Goal: Entertainment & Leisure: Consume media (video, audio)

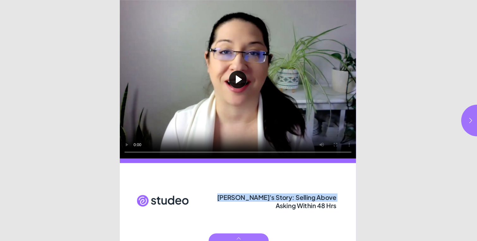
drag, startPoint x: 222, startPoint y: 197, endPoint x: 336, endPoint y: 204, distance: 114.6
click at [336, 204] on div "[PERSON_NAME]'s Story: Selling Above Asking Within 48 Hrs" at bounding box center [277, 200] width 123 height 16
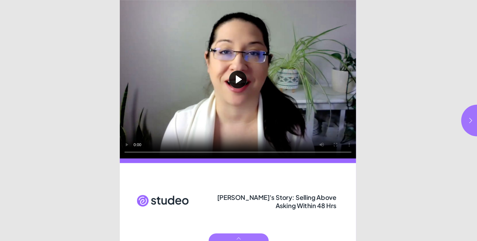
drag, startPoint x: 340, startPoint y: 207, endPoint x: 335, endPoint y: 208, distance: 4.4
click at [340, 207] on div "Page 1" at bounding box center [238, 202] width 236 height 78
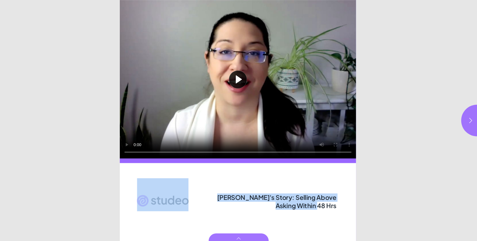
drag, startPoint x: 335, startPoint y: 208, endPoint x: 206, endPoint y: 195, distance: 129.2
click at [206, 195] on div "Play video [PERSON_NAME]'s Story: Selling Above Asking Within 48 Hrs" at bounding box center [239, 120] width 238 height 241
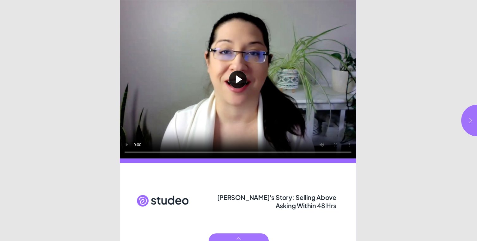
click at [469, 121] on icon "button" at bounding box center [470, 120] width 6 height 6
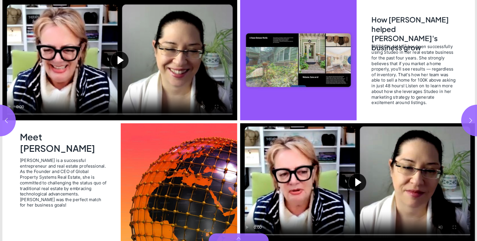
click at [357, 183] on button "Play video" at bounding box center [357, 182] width 235 height 118
click at [363, 184] on video "Video" at bounding box center [357, 182] width 235 height 118
click at [108, 67] on button "Play video" at bounding box center [119, 60] width 235 height 120
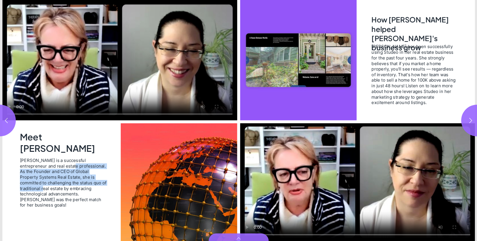
drag, startPoint x: 50, startPoint y: 167, endPoint x: 91, endPoint y: 184, distance: 44.1
click at [91, 184] on span "Vanessa is a successful entrepreneur and real estate professional. As the Found…" at bounding box center [63, 182] width 87 height 50
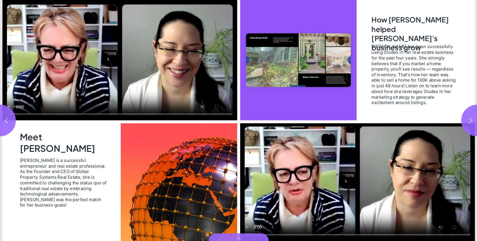
click at [107, 140] on h2 "Meet Vanessa" at bounding box center [64, 142] width 89 height 22
click at [134, 72] on video "Video" at bounding box center [119, 60] width 235 height 120
click at [468, 120] on icon "button" at bounding box center [470, 120] width 6 height 6
type input "***"
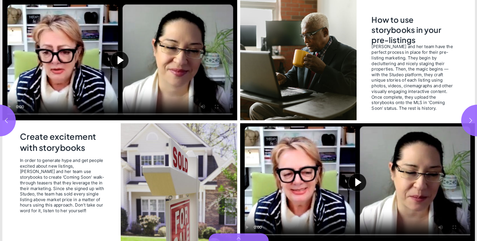
click at [120, 62] on button "Play video" at bounding box center [119, 60] width 235 height 120
click at [150, 64] on video "Video" at bounding box center [119, 60] width 235 height 120
